Goal: Navigation & Orientation: Find specific page/section

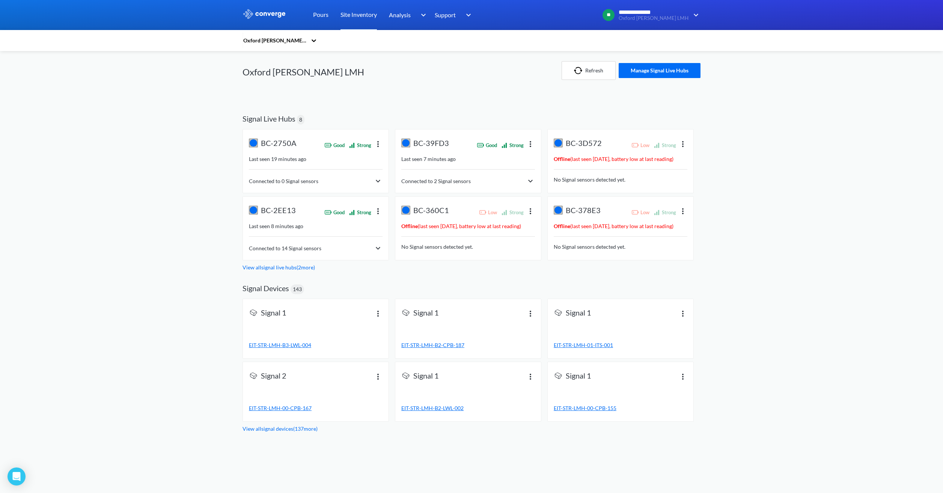
click at [339, 248] on div "Connected to 14 Signal sensors" at bounding box center [316, 248] width 134 height 9
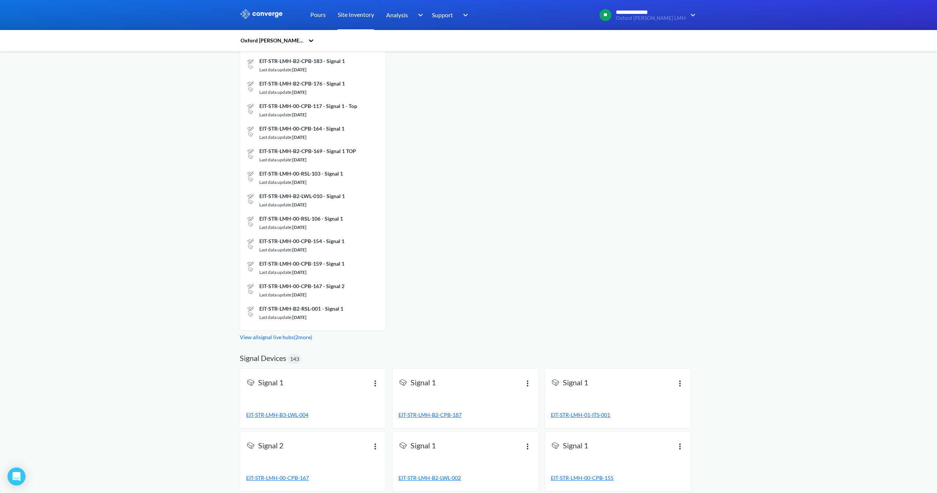
scroll to position [1802, 0]
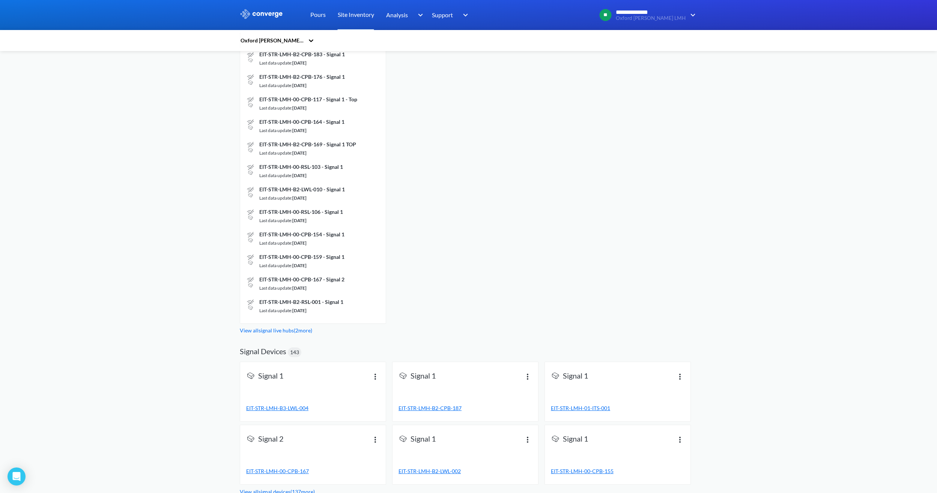
click at [279, 330] on link "View all signal live hubs ( 2 more)" at bounding box center [276, 330] width 72 height 6
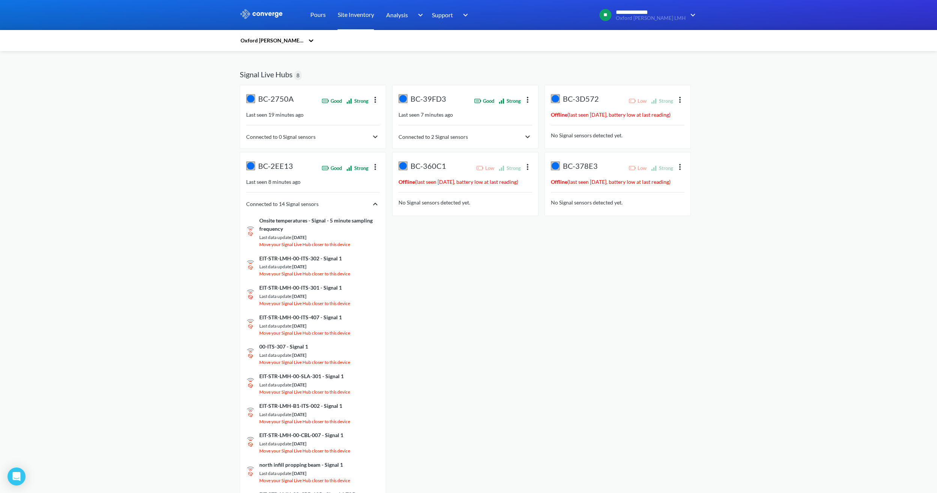
scroll to position [38, 0]
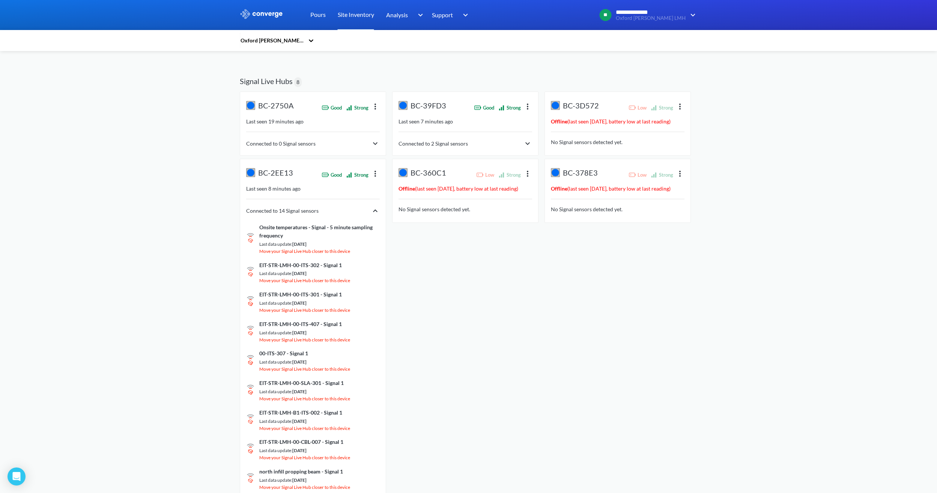
click at [309, 12] on div "Pours" at bounding box center [317, 15] width 27 height 30
click at [311, 15] on link "Pours" at bounding box center [317, 15] width 15 height 30
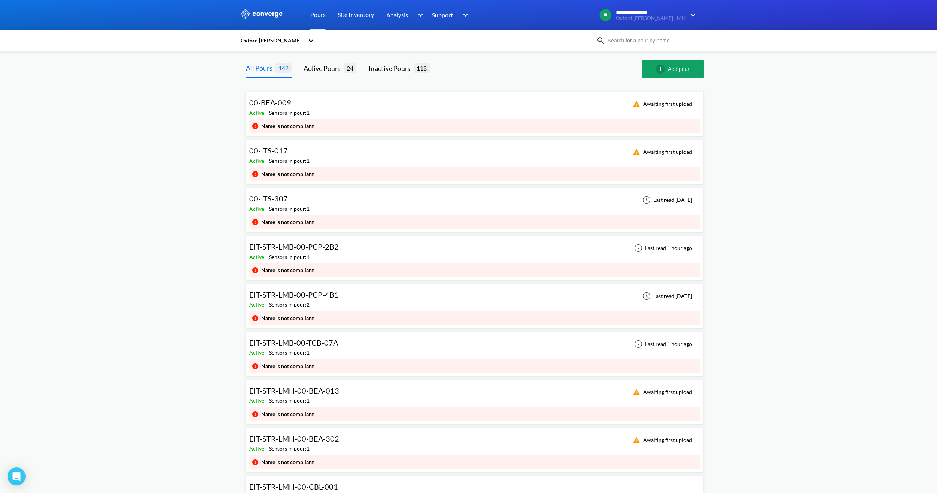
click at [297, 205] on div "Sensors in pour: 1" at bounding box center [289, 209] width 41 height 8
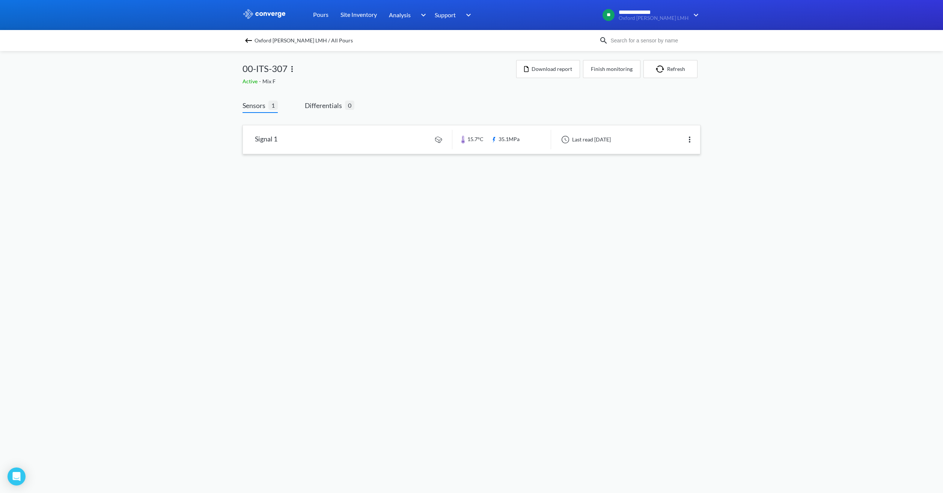
click at [330, 140] on link at bounding box center [471, 139] width 457 height 29
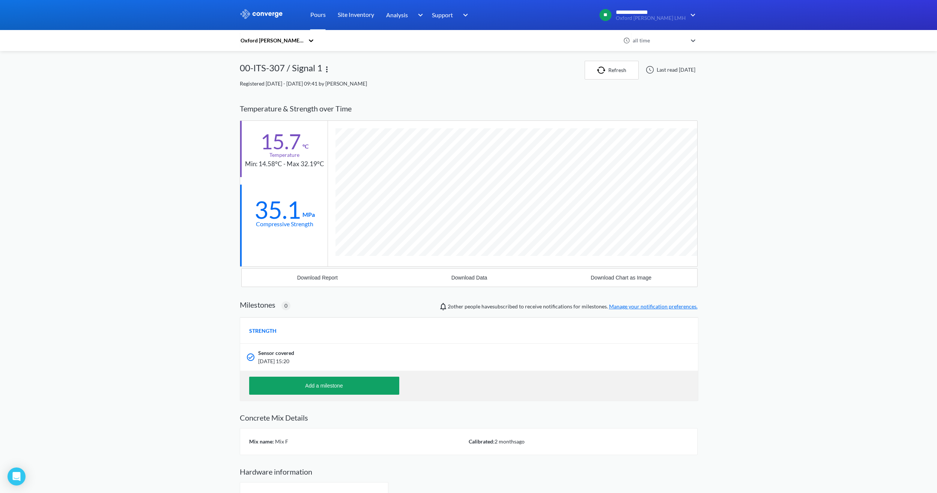
scroll to position [449, 458]
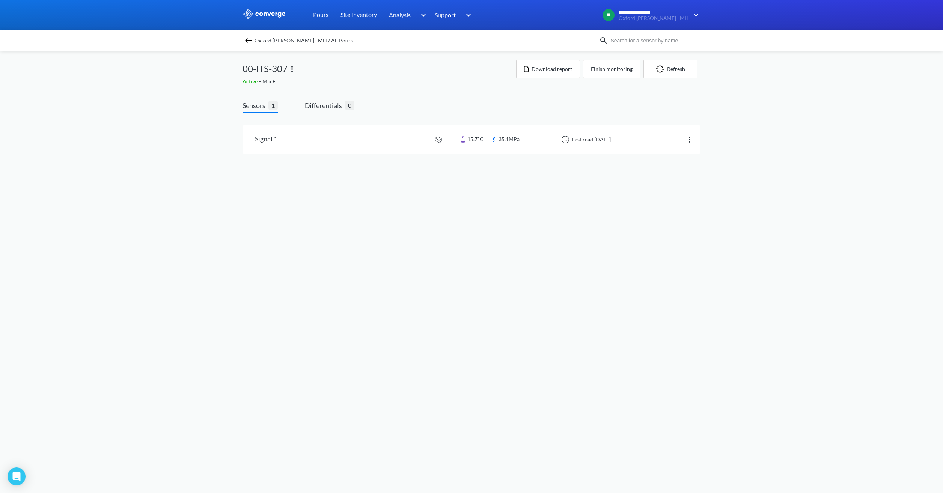
click at [249, 42] on img at bounding box center [248, 40] width 9 height 9
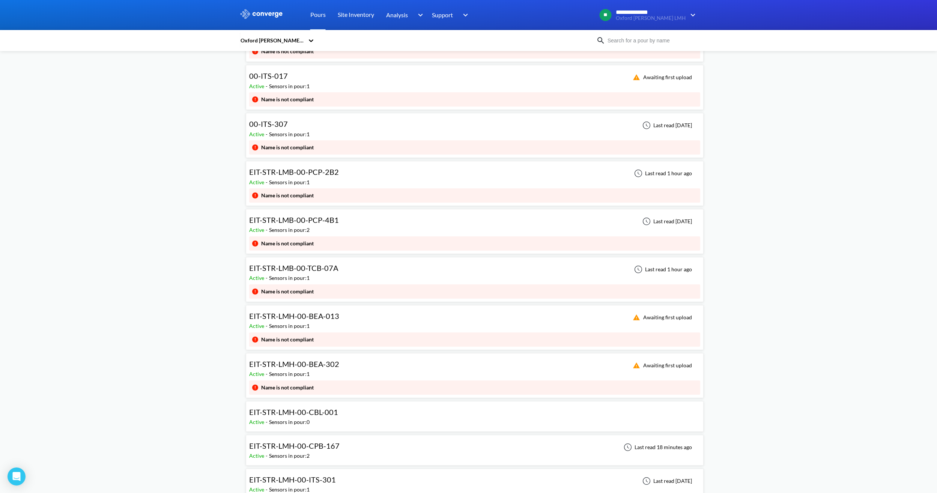
scroll to position [75, 0]
click at [462, 176] on div "EIT-STR-LMB-00-PCP-2B2 Active - Sensors in pour: 1 Last read 1 hour ago" at bounding box center [474, 176] width 451 height 24
